Goal: Task Accomplishment & Management: Manage account settings

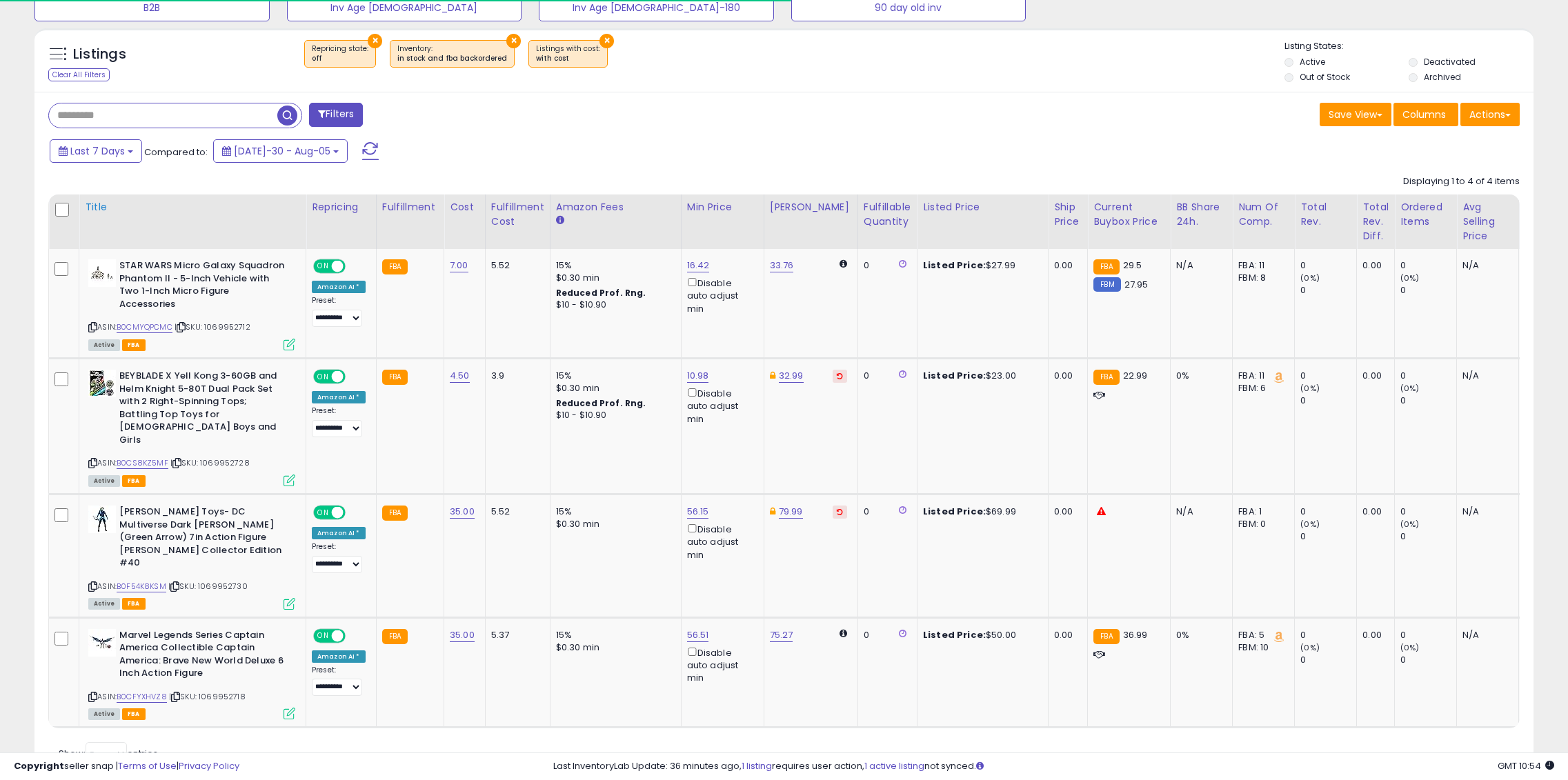
scroll to position [283, 871]
click at [359, 154] on button at bounding box center [371, 151] width 35 height 28
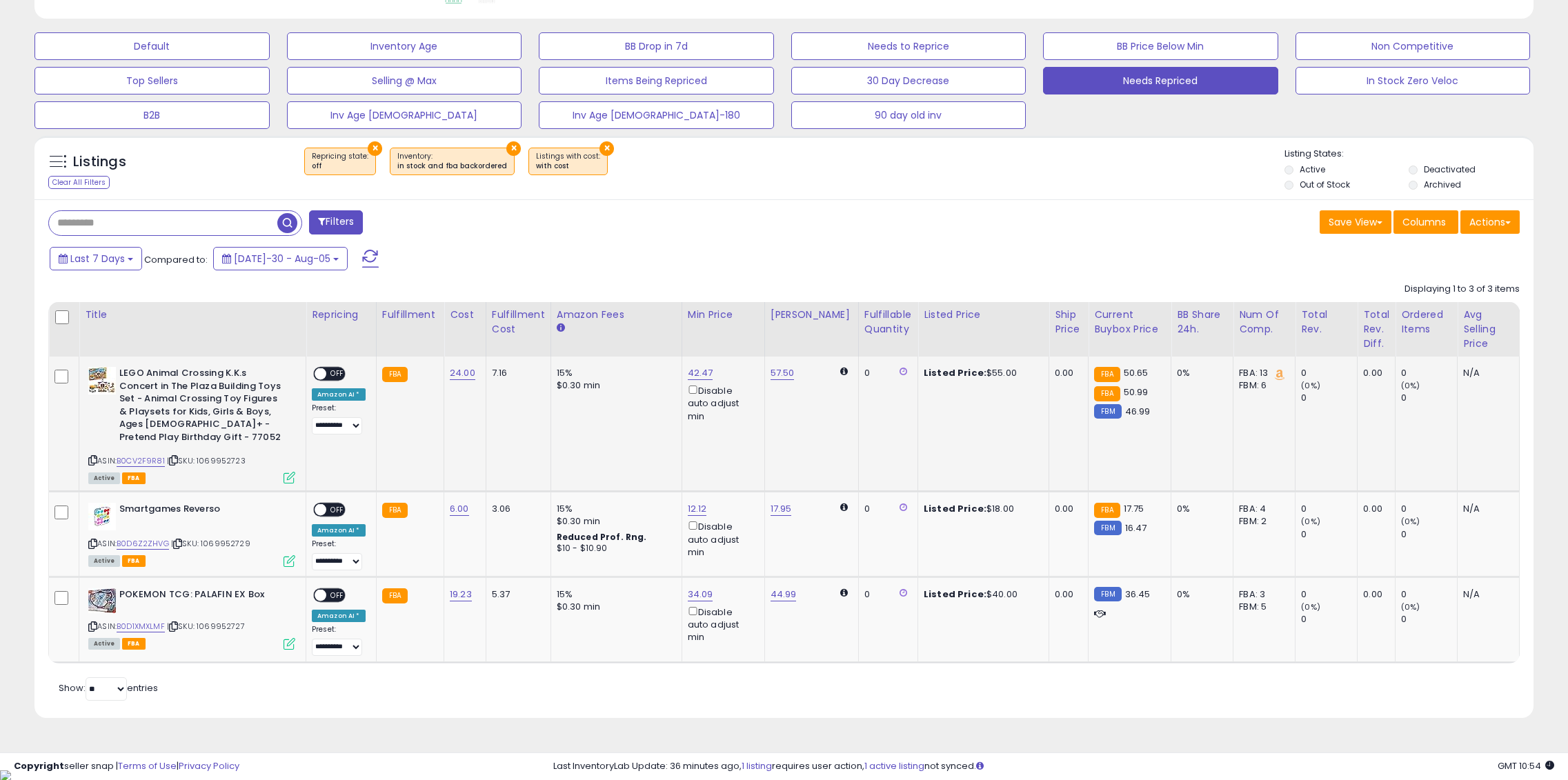
scroll to position [333, 0]
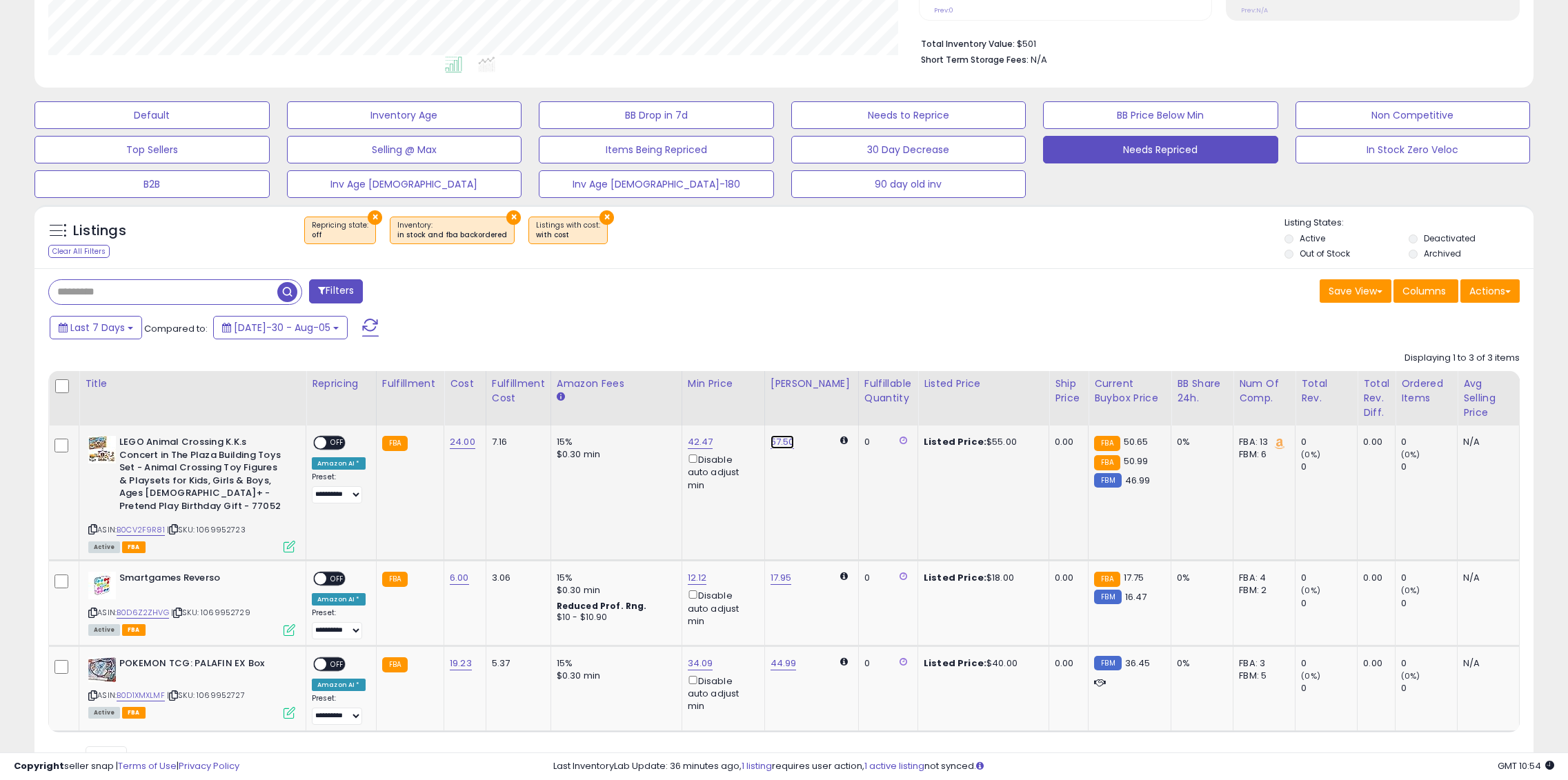
click at [771, 442] on link "57.50" at bounding box center [783, 442] width 24 height 14
drag, startPoint x: 689, startPoint y: 396, endPoint x: 665, endPoint y: 402, distance: 24.7
click at [675, 393] on div "***** This will override store markup" at bounding box center [766, 402] width 199 height 50
type input "*****"
click at [820, 390] on icon "submit" at bounding box center [815, 392] width 8 height 8
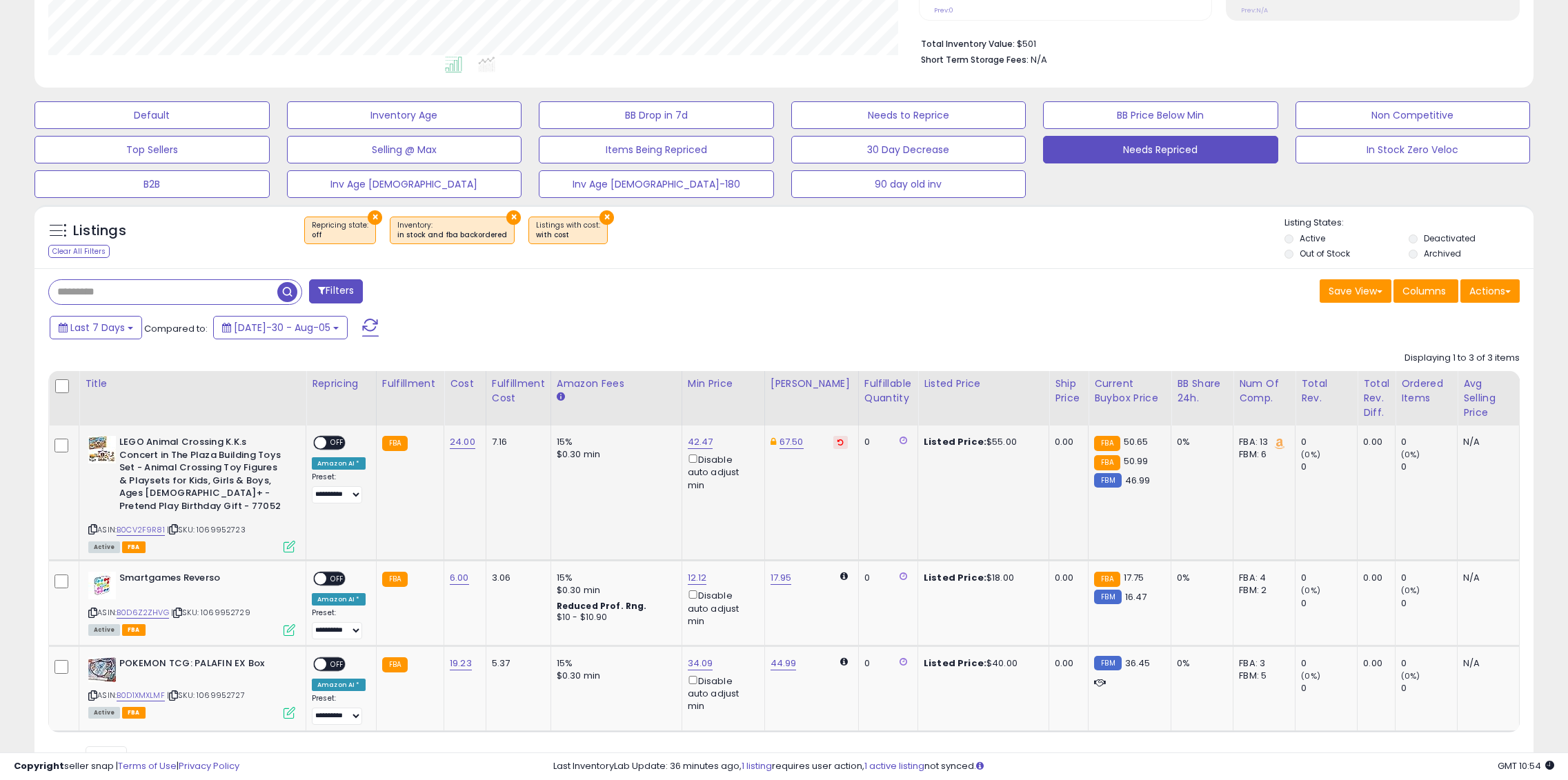
click at [332, 441] on span "OFF" at bounding box center [337, 444] width 22 height 12
click at [771, 577] on link "17.95" at bounding box center [781, 578] width 21 height 14
drag, startPoint x: 693, startPoint y: 532, endPoint x: 669, endPoint y: 530, distance: 24.1
click at [677, 528] on input "*****" at bounding box center [735, 530] width 123 height 23
type input "*****"
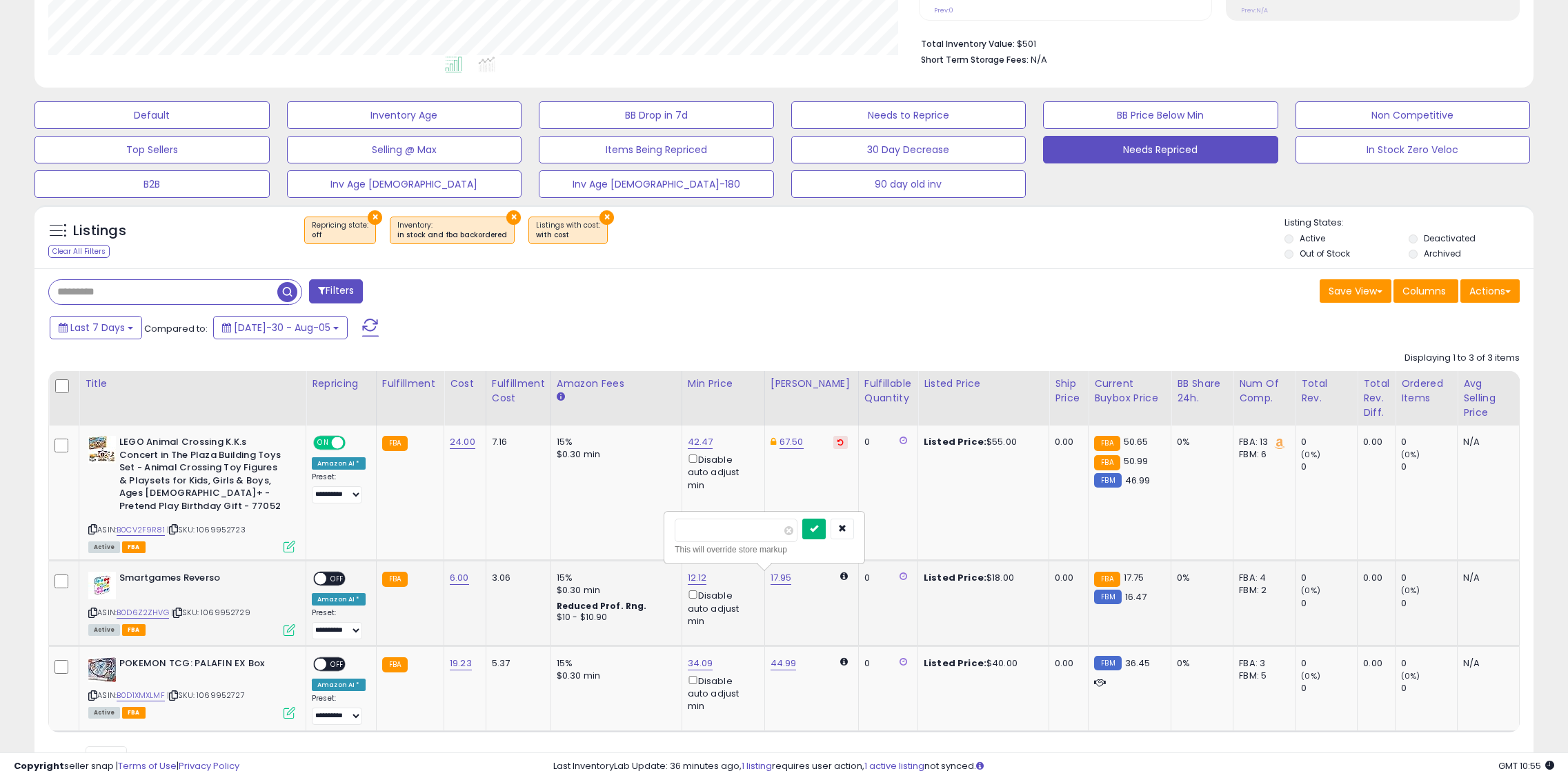
click at [826, 536] on button "submit" at bounding box center [814, 530] width 23 height 21
click at [337, 577] on span "OFF" at bounding box center [337, 579] width 22 height 12
click at [330, 663] on span "OFF" at bounding box center [337, 665] width 22 height 12
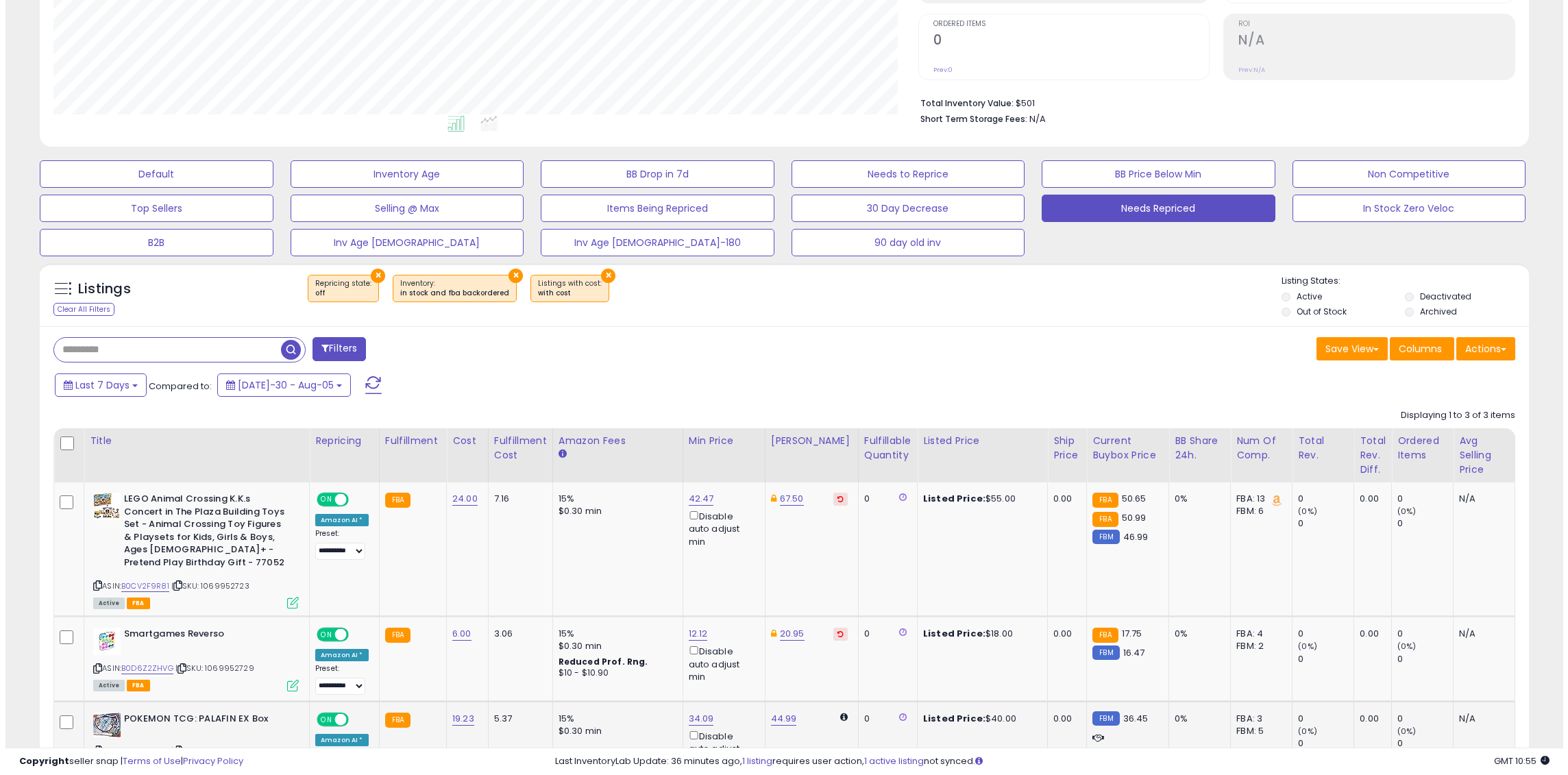
scroll to position [0, 0]
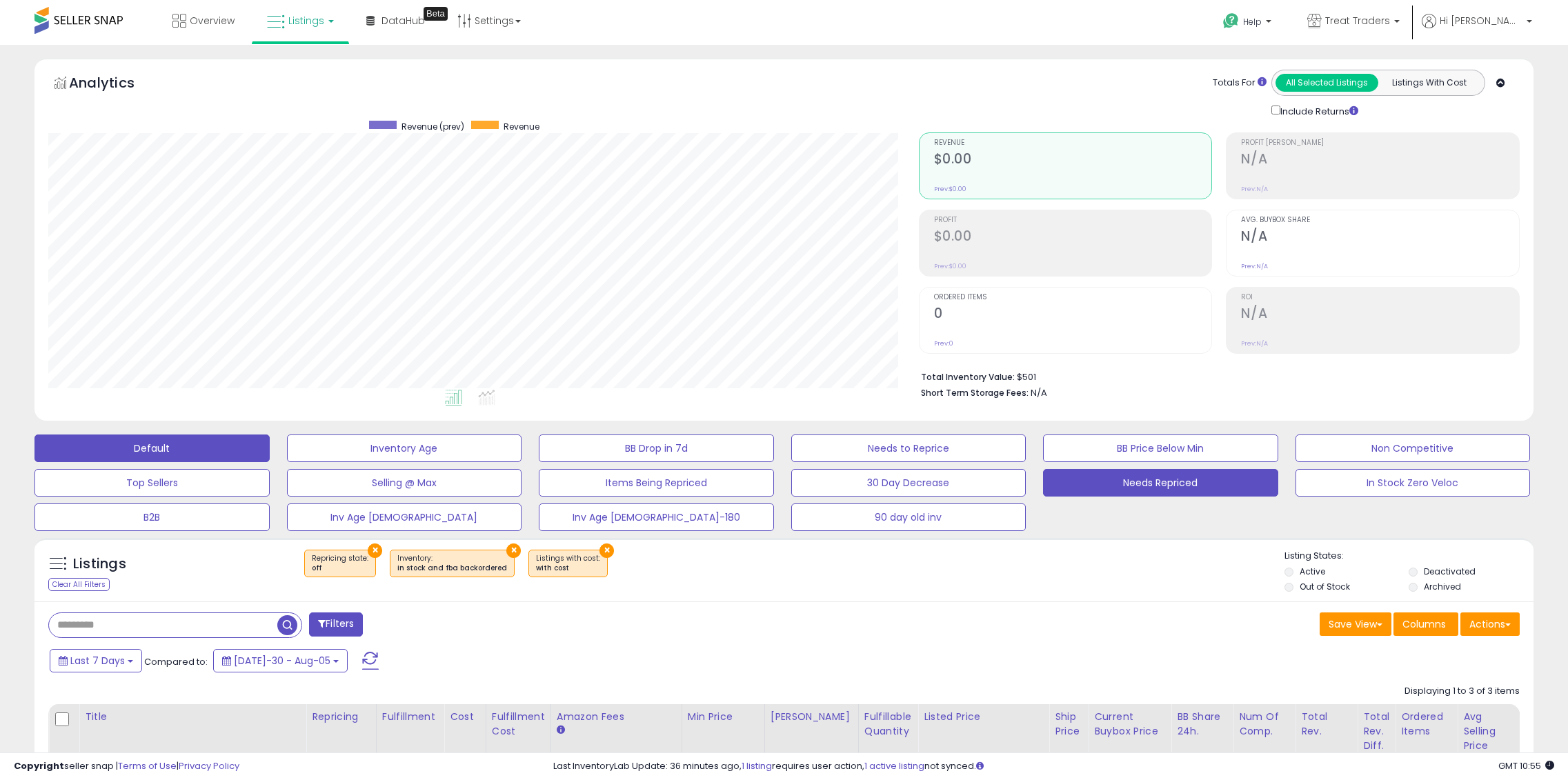
click at [212, 446] on button "Default" at bounding box center [152, 448] width 235 height 28
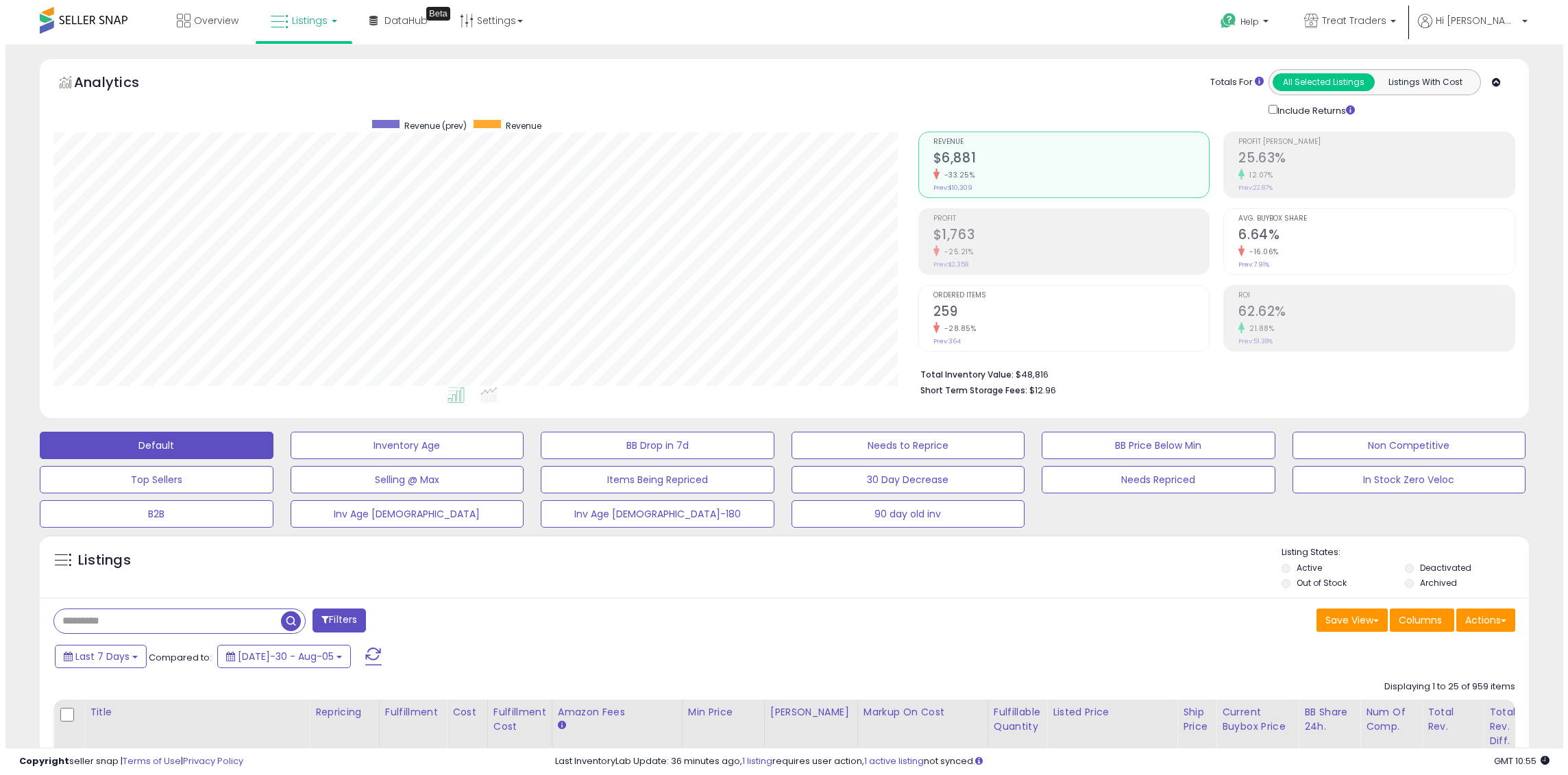
scroll to position [281, 865]
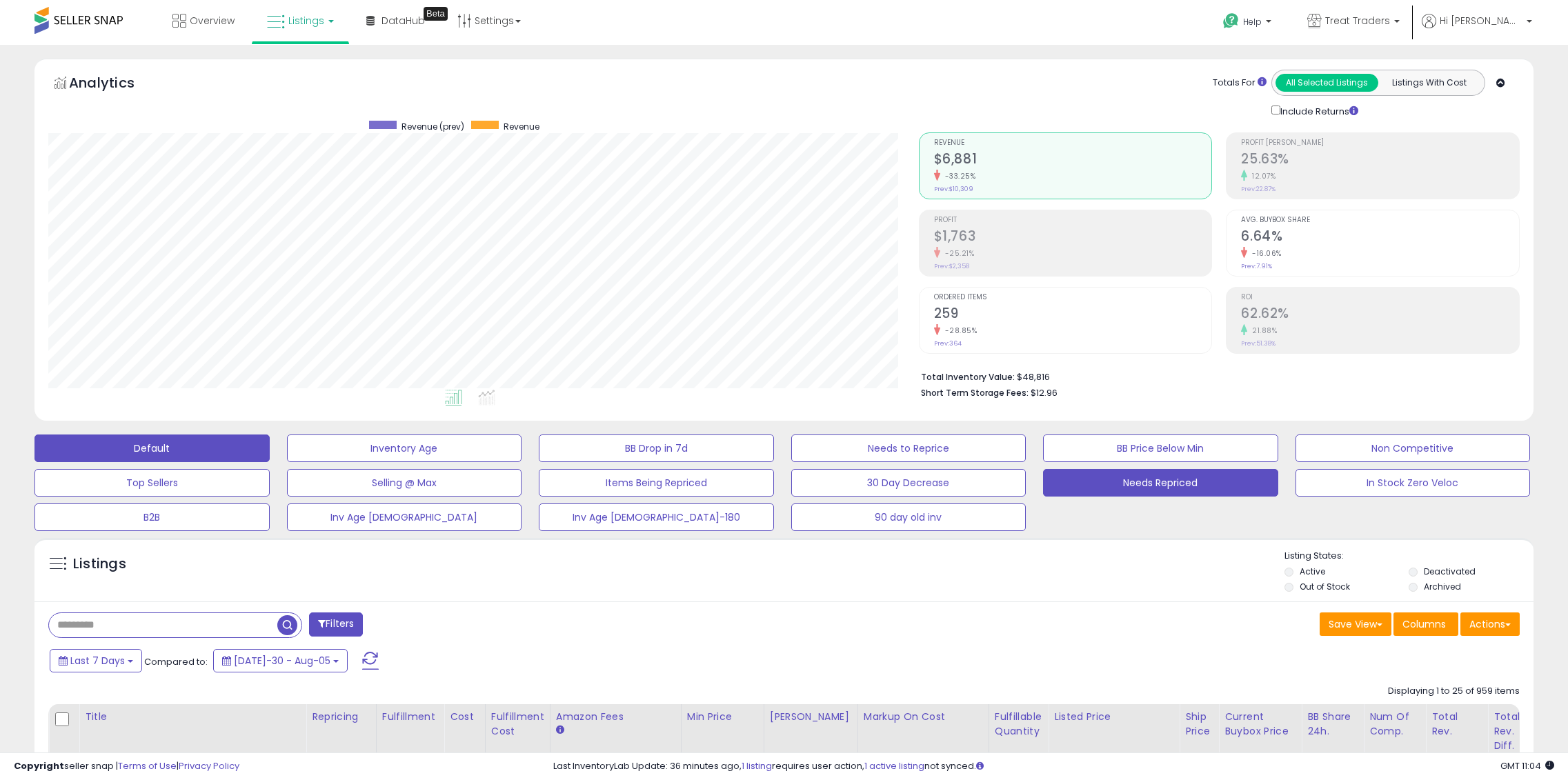
click at [522, 463] on button "Needs Repriced" at bounding box center [405, 448] width 235 height 28
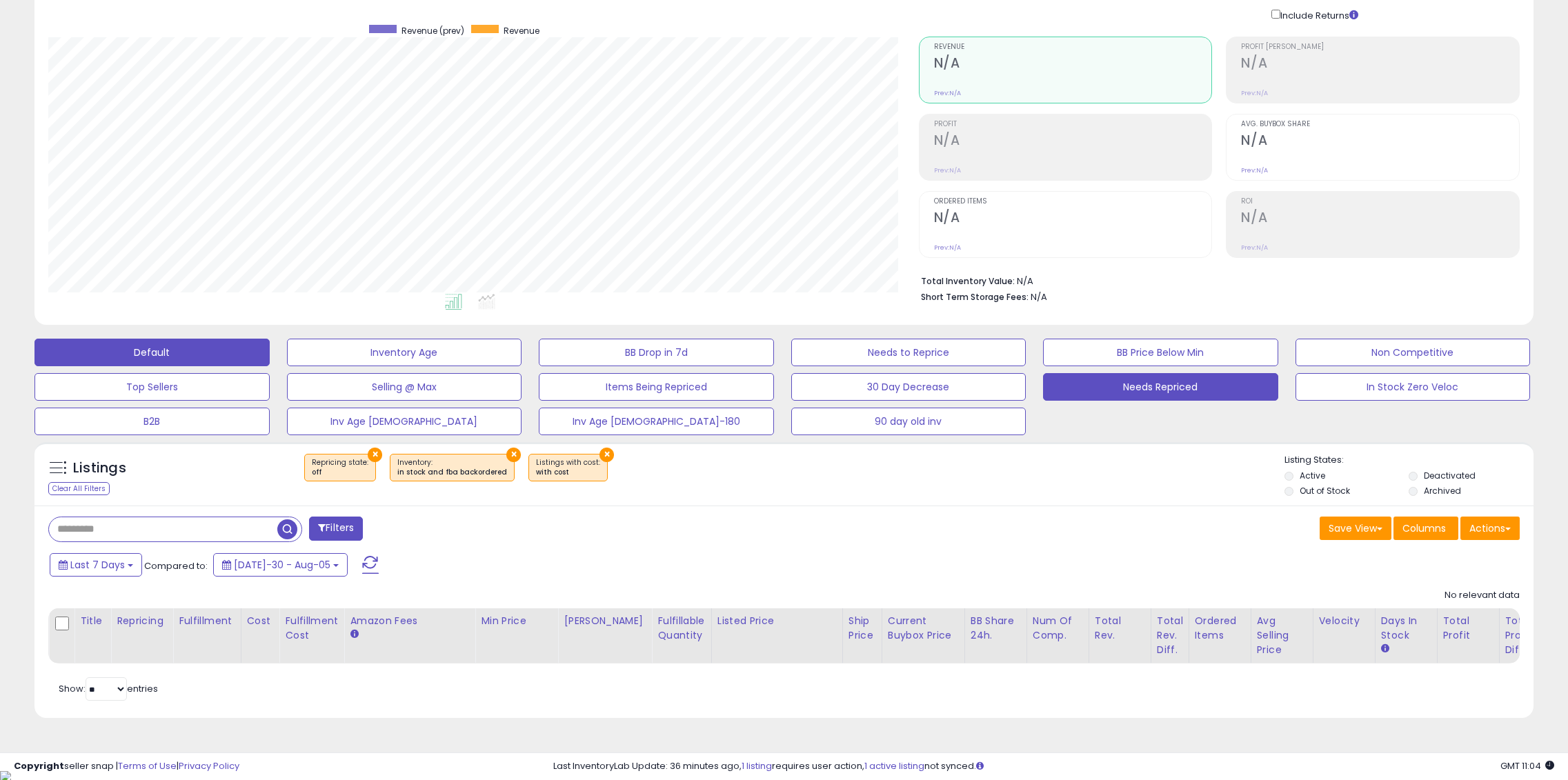
click at [109, 354] on button "Default" at bounding box center [152, 352] width 235 height 28
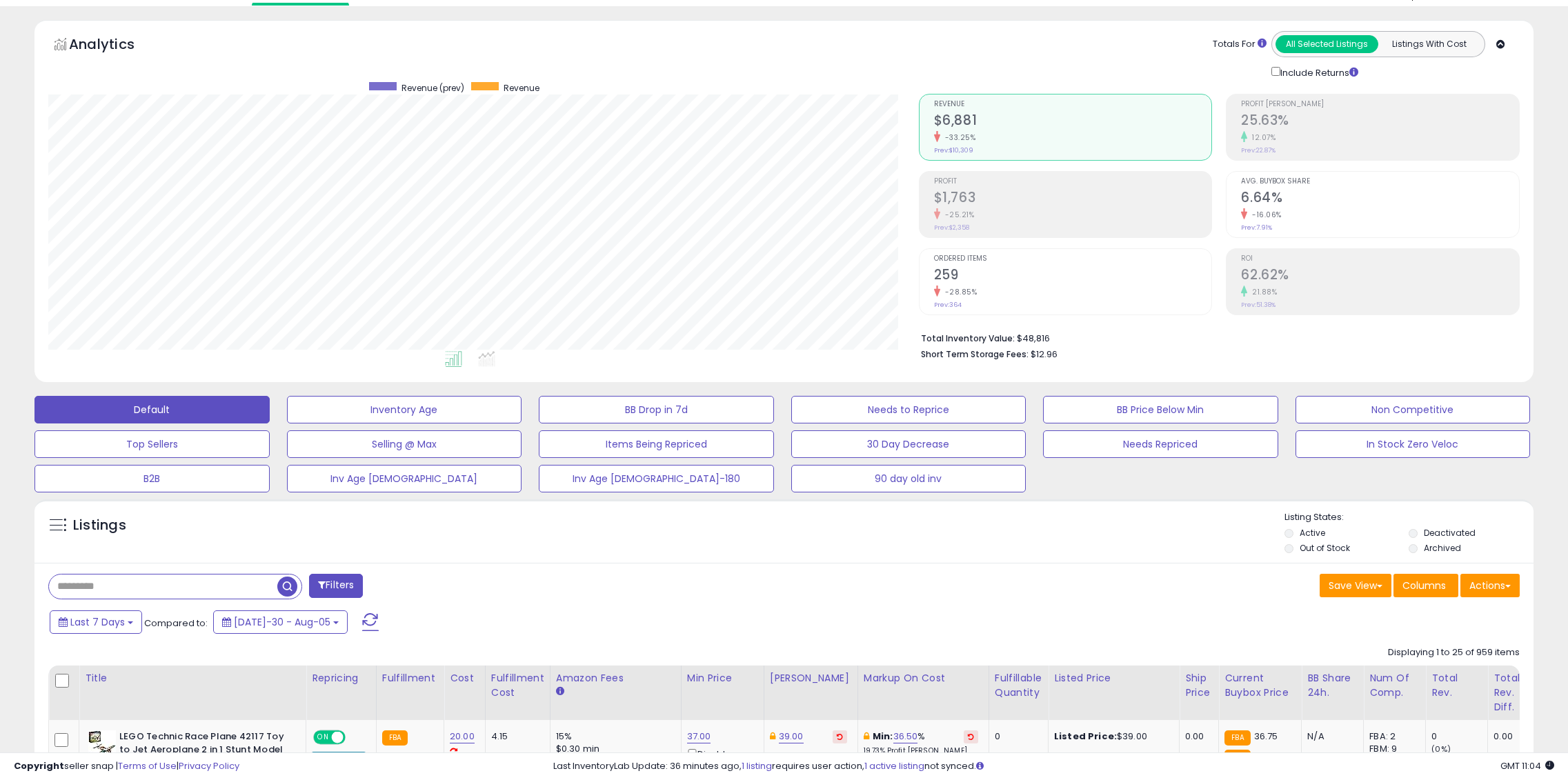
scroll to position [0, 0]
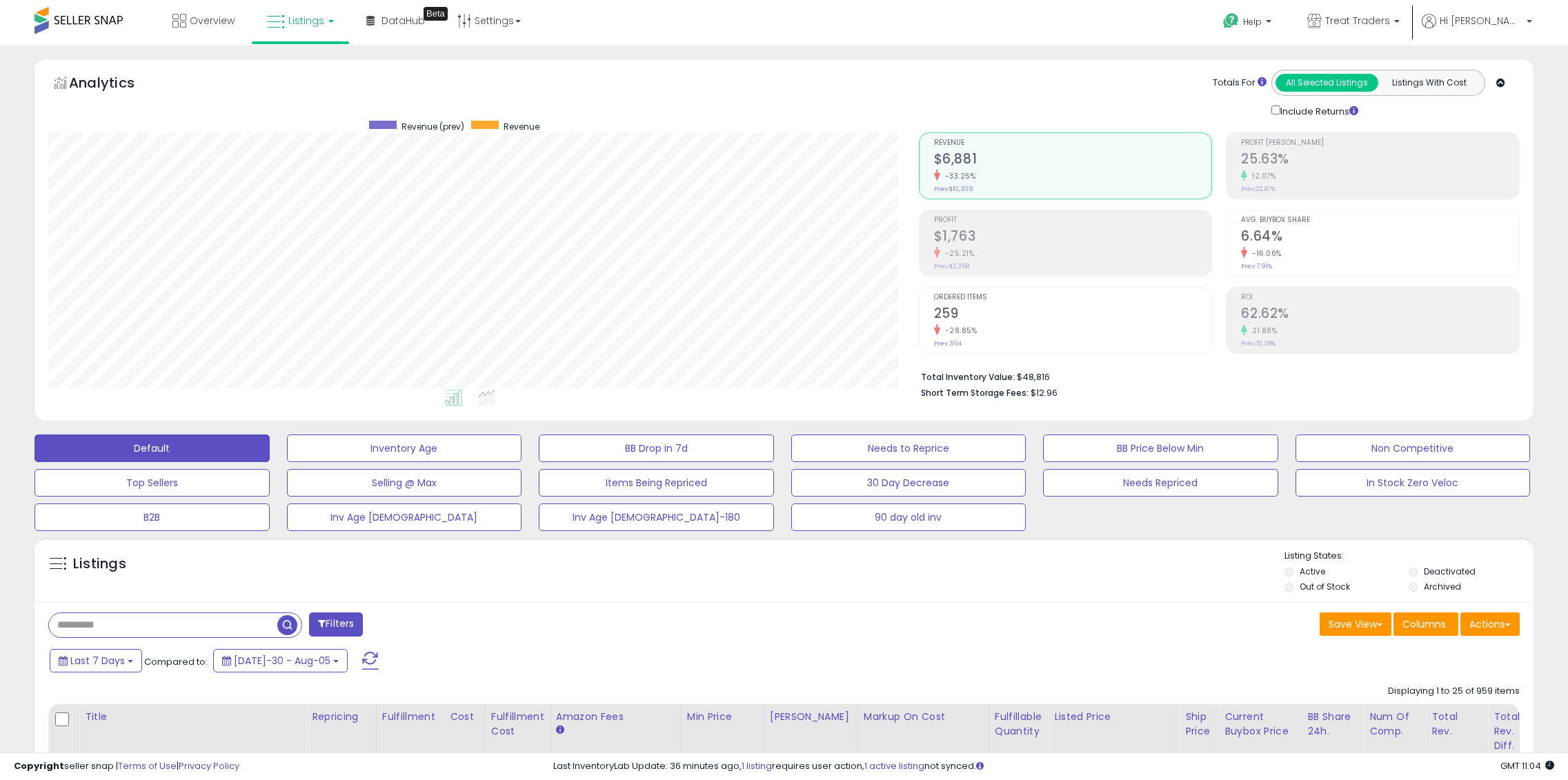
click at [1148, 377] on li "Total Inventory Value: $48,816" at bounding box center [1215, 376] width 588 height 17
